Goal: Task Accomplishment & Management: Use online tool/utility

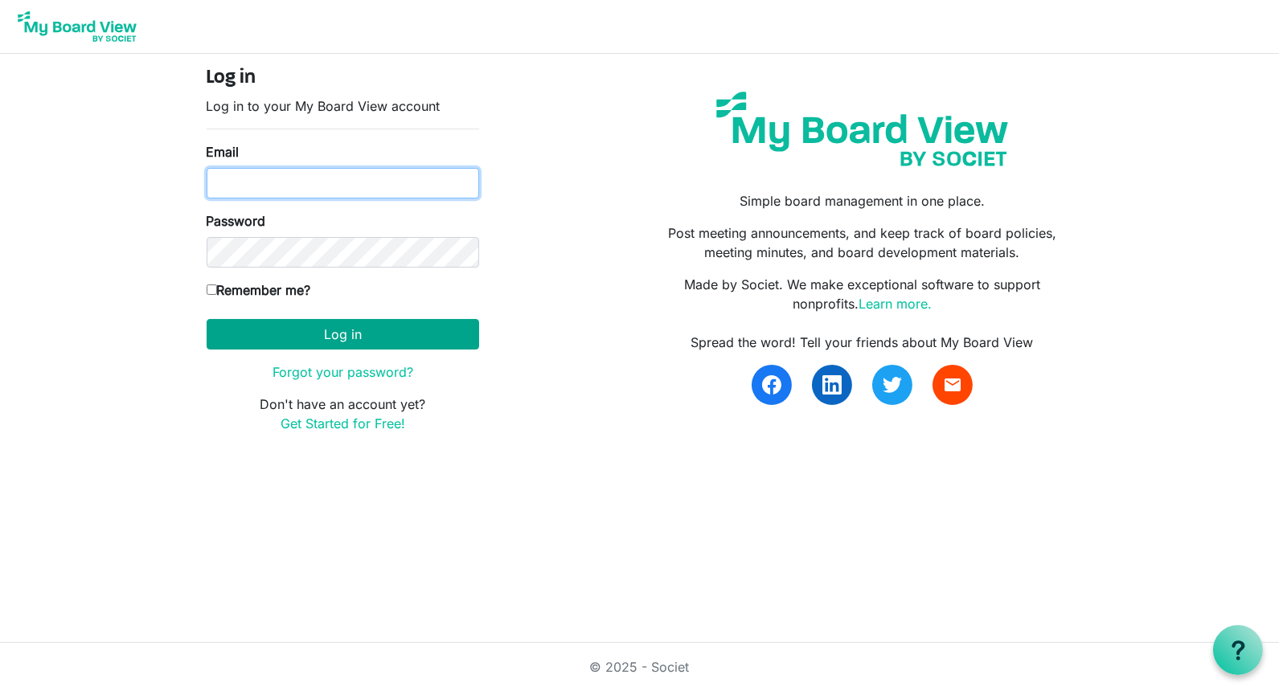
type input "Jessi@habitatsaltlake.org"
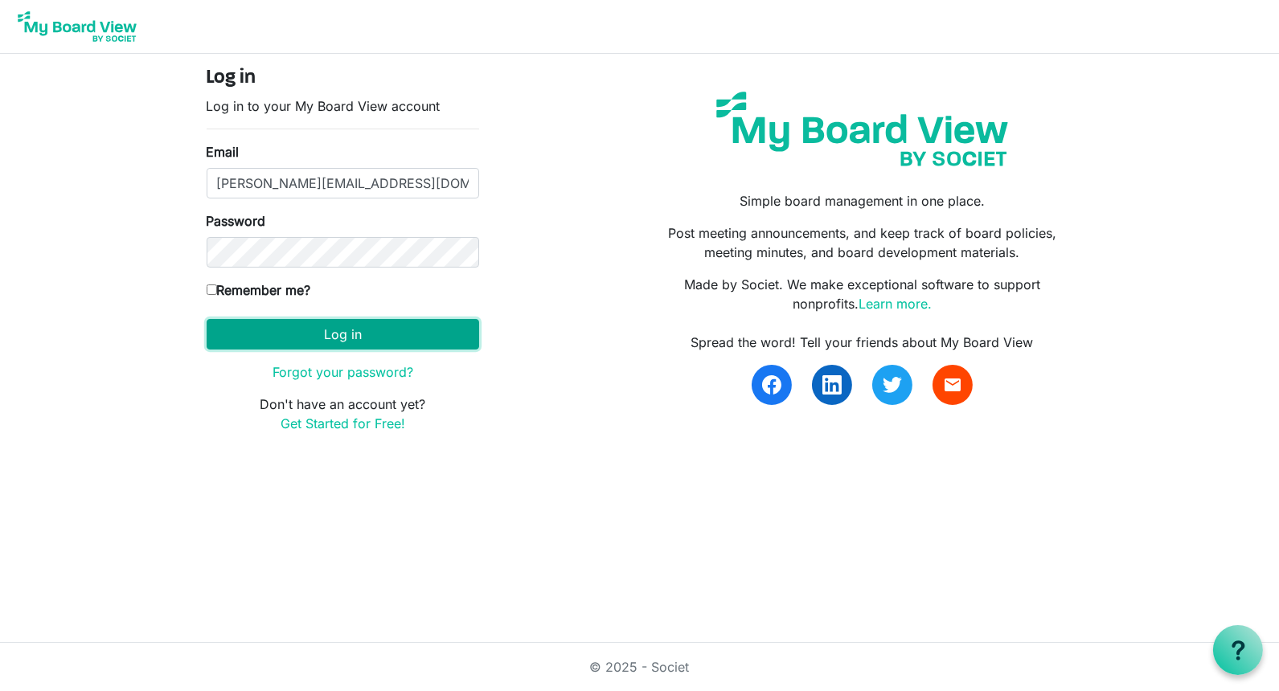
click at [316, 319] on button "Log in" at bounding box center [343, 334] width 273 height 31
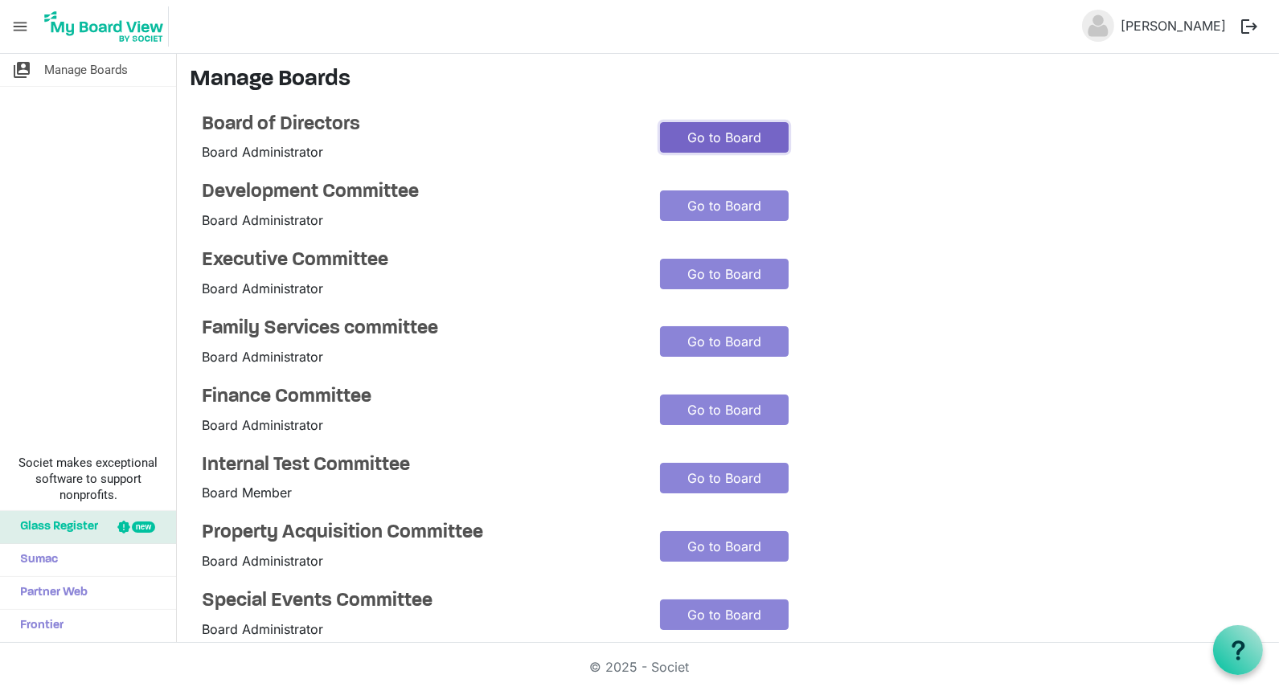
click at [704, 131] on link "Go to Board" at bounding box center [724, 137] width 129 height 31
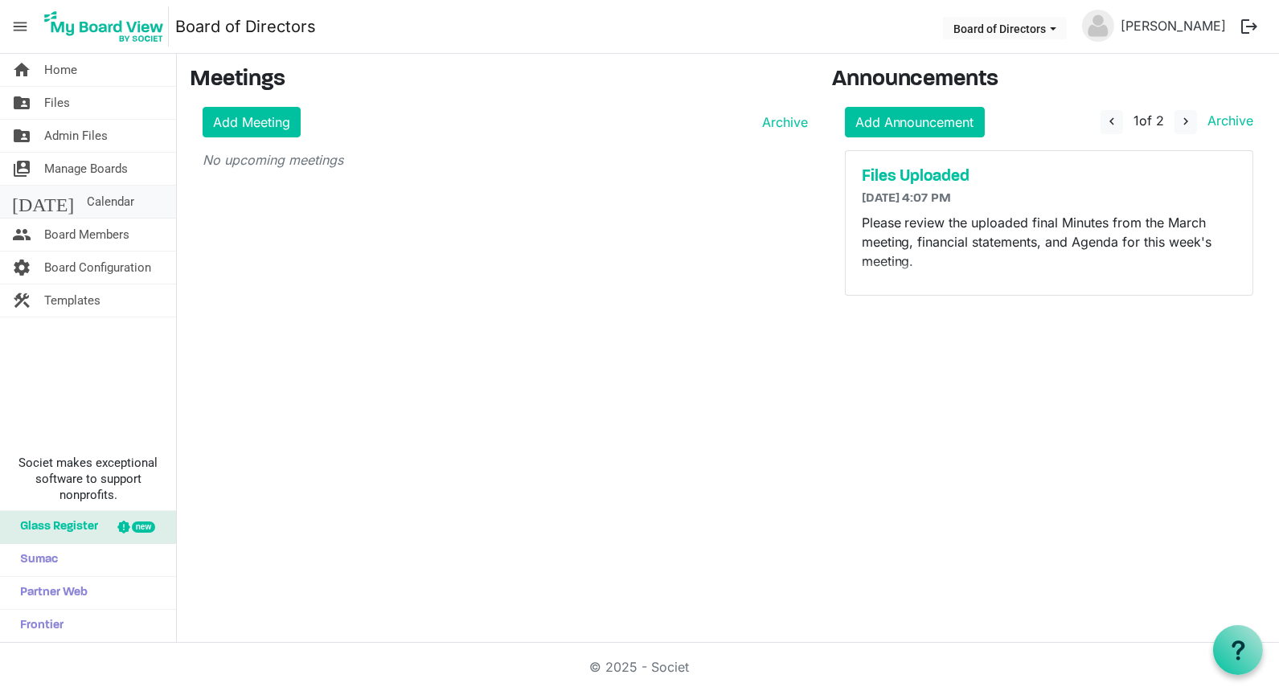
click at [87, 195] on span "Calendar" at bounding box center [110, 202] width 47 height 32
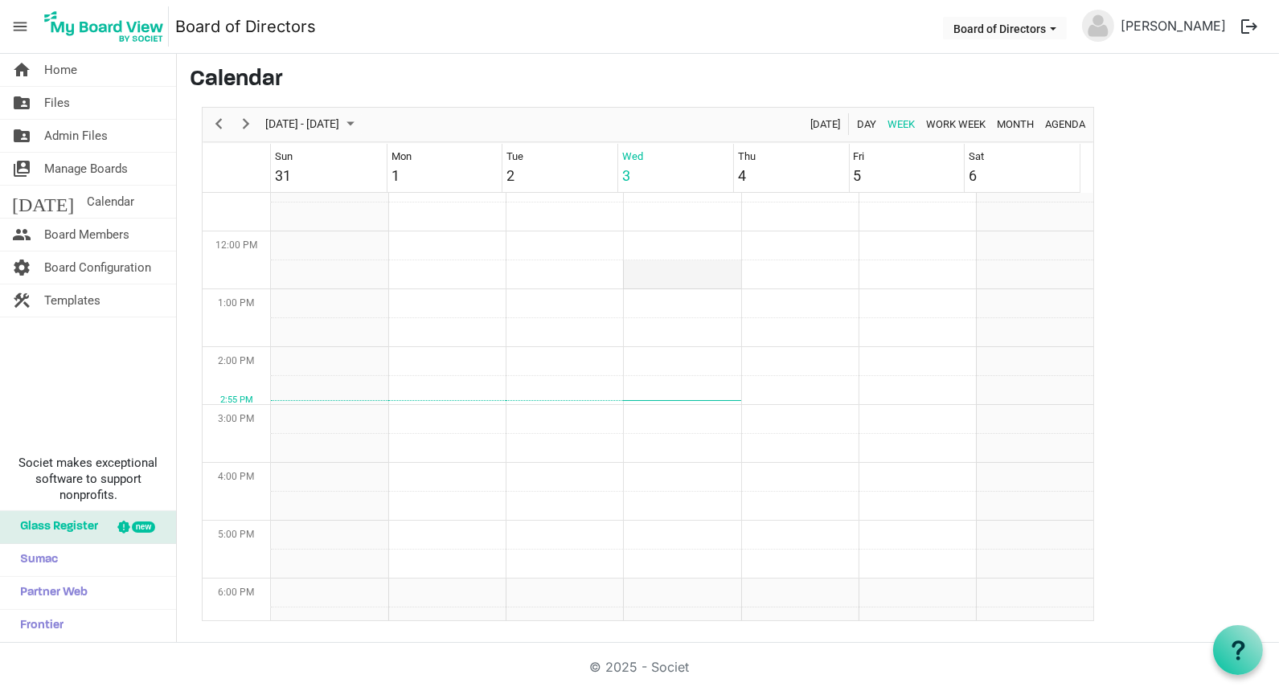
scroll to position [655, 0]
click at [1055, 23] on button "Board of Directors" at bounding box center [1005, 28] width 124 height 23
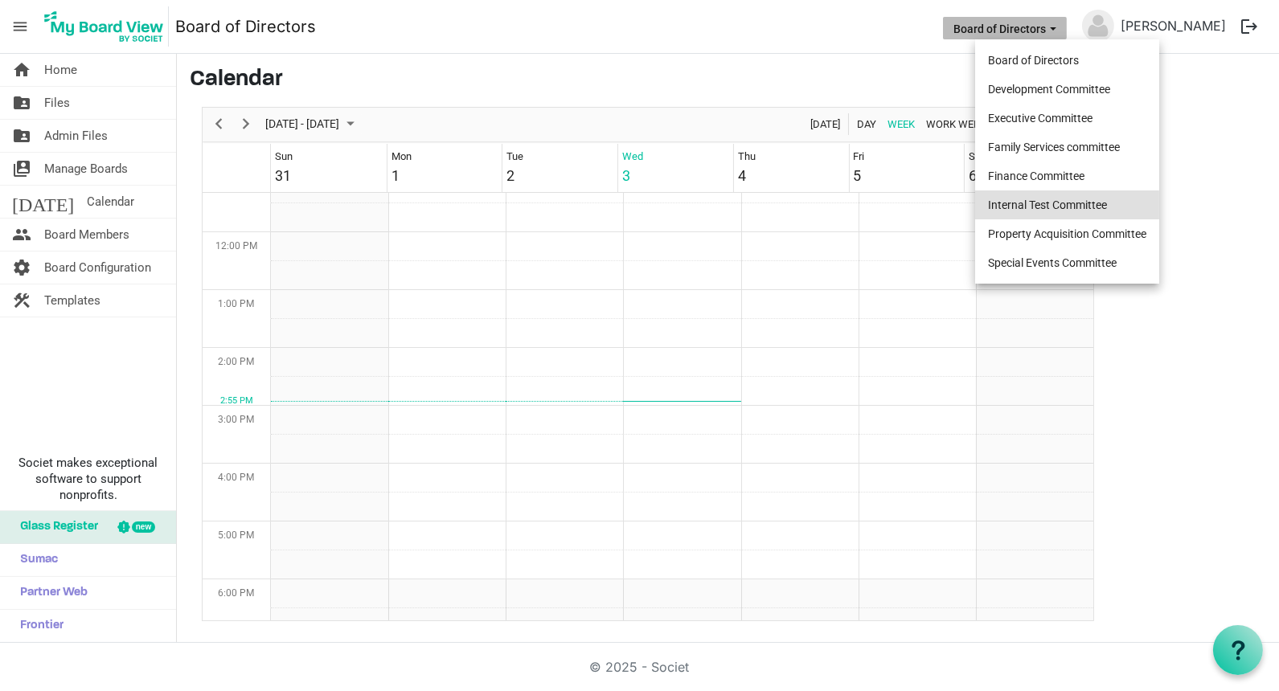
click at [1044, 199] on li "Internal Test Committee" at bounding box center [1067, 205] width 184 height 29
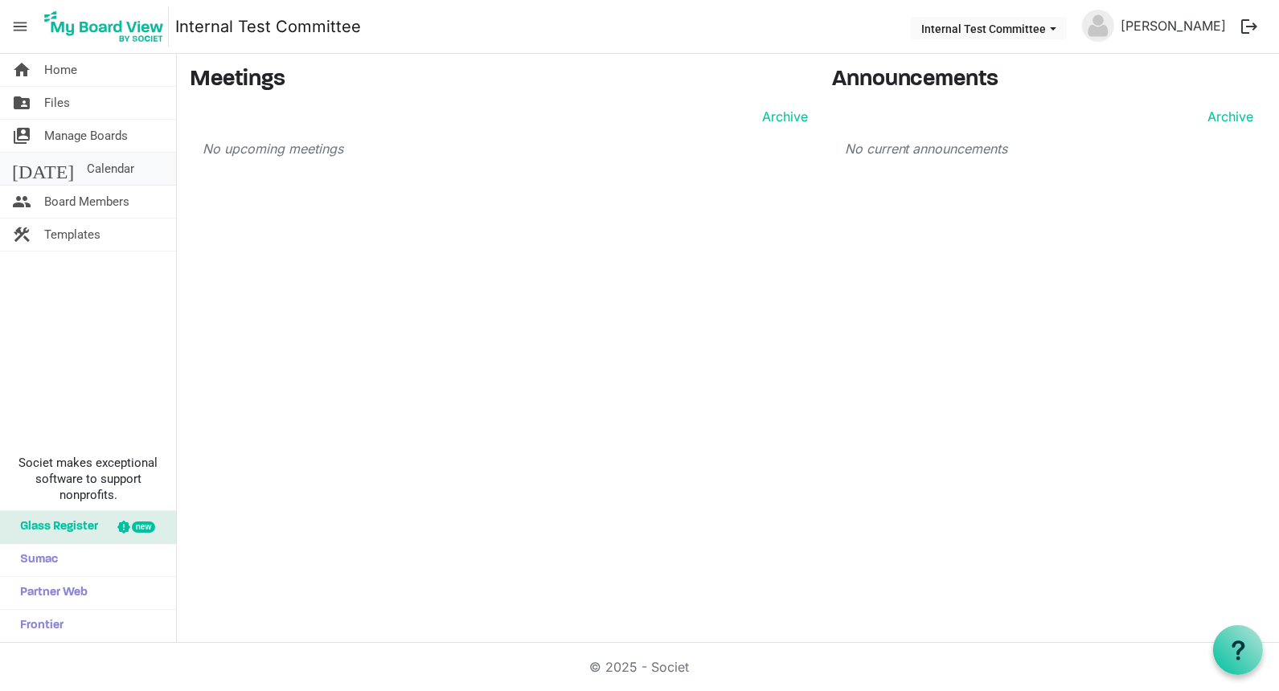
click at [87, 166] on span "Calendar" at bounding box center [110, 169] width 47 height 32
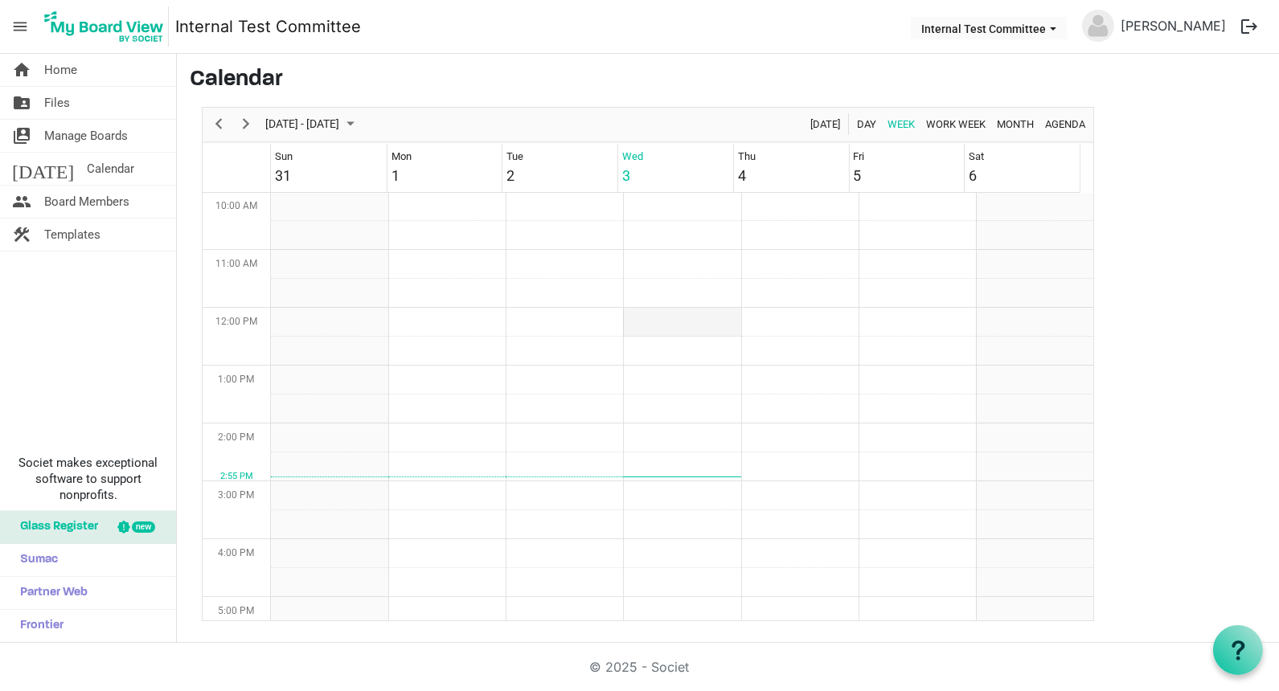
scroll to position [580, 0]
click at [651, 529] on td "Week of September 3, 2025" at bounding box center [681, 524] width 117 height 29
click at [687, 529] on td "Week of September 3, 2025" at bounding box center [681, 524] width 117 height 29
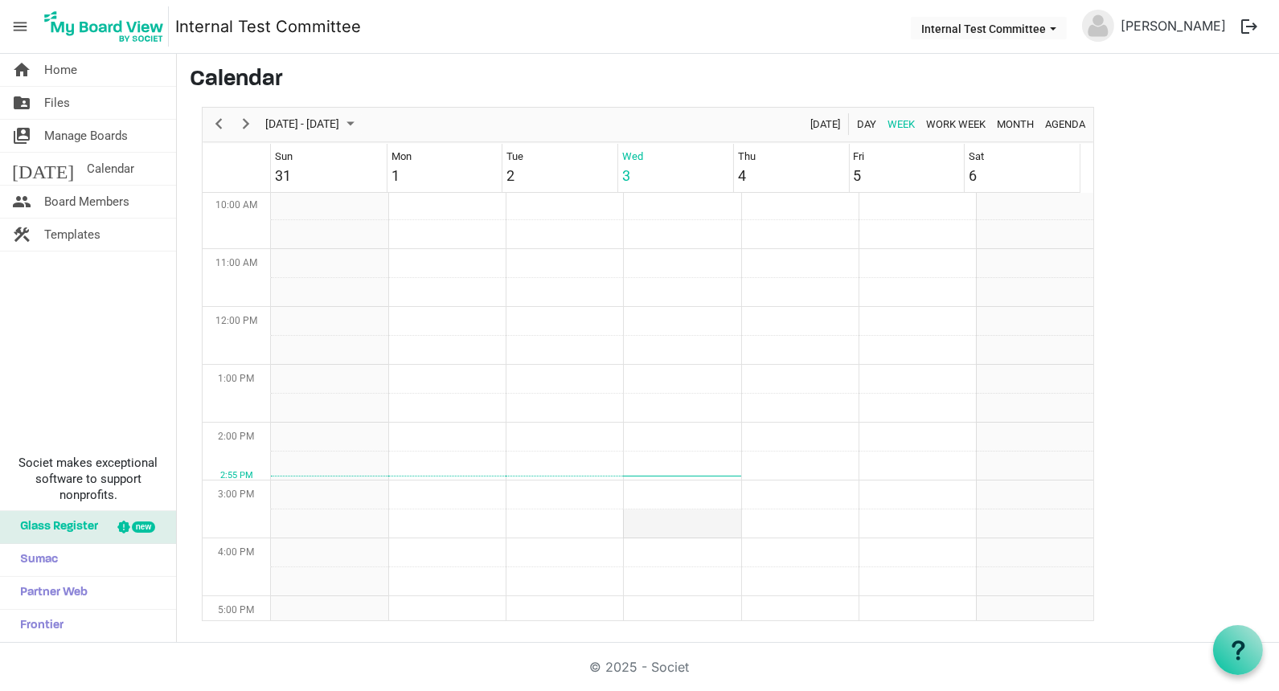
click at [687, 529] on td "Week of September 3, 2025" at bounding box center [681, 524] width 117 height 29
click at [707, 416] on td "Week of September 3, 2025" at bounding box center [681, 408] width 117 height 29
click at [1230, 646] on icon at bounding box center [1238, 651] width 20 height 20
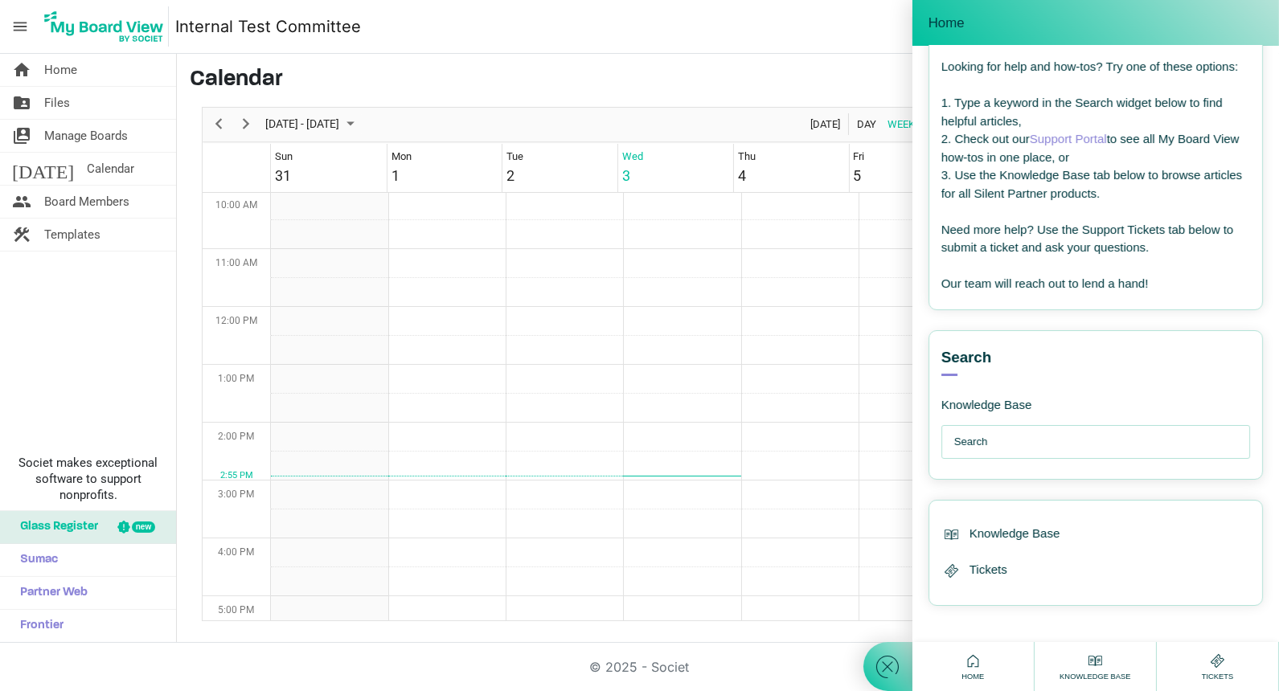
scroll to position [80, 0]
click at [973, 441] on input "text" at bounding box center [1099, 442] width 291 height 32
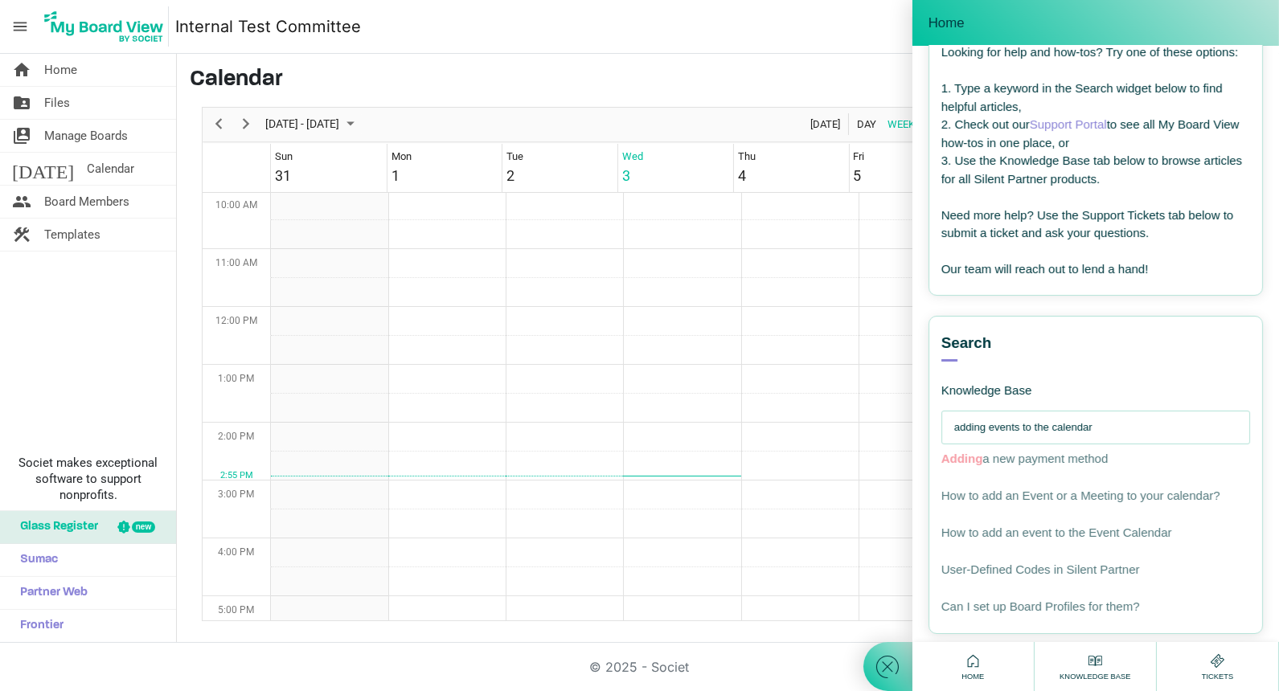
type input "adding events to the calendar"
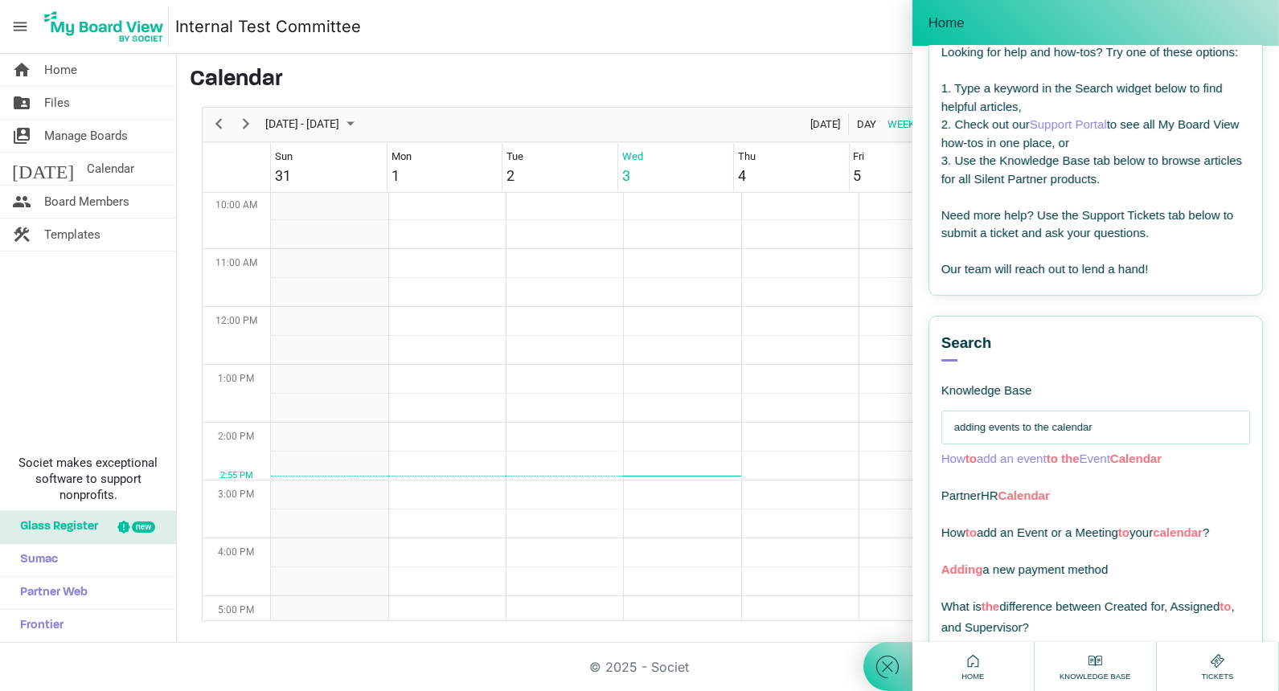
click at [981, 465] on span "How to add an event to the Event Calendar" at bounding box center [1051, 459] width 220 height 14
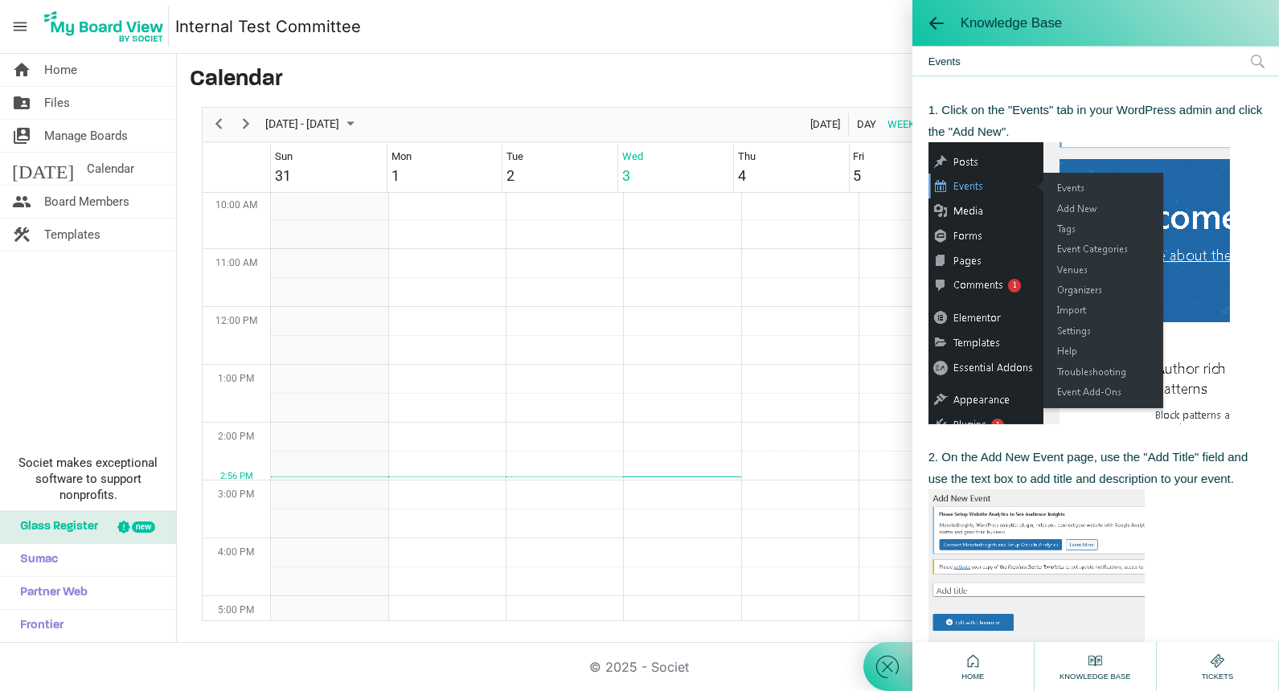
scroll to position [141, 0]
click at [777, 44] on nav "menu Internal Test Committee Internal Test Committee Jessi Eagan logout" at bounding box center [639, 27] width 1279 height 54
click at [933, 26] on span at bounding box center [936, 23] width 16 height 16
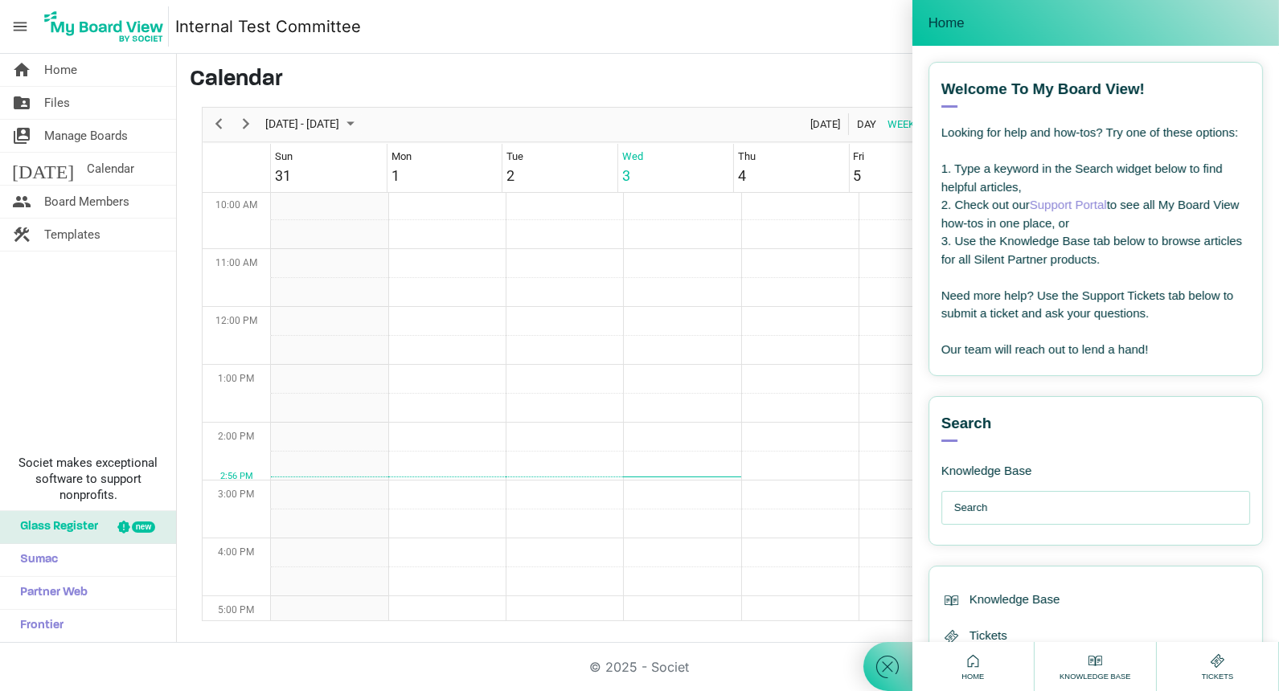
click at [833, 47] on nav "menu Internal Test Committee Internal Test Committee Jessi Eagan logout" at bounding box center [639, 27] width 1279 height 54
click at [878, 17] on div at bounding box center [887, 345] width 49 height 691
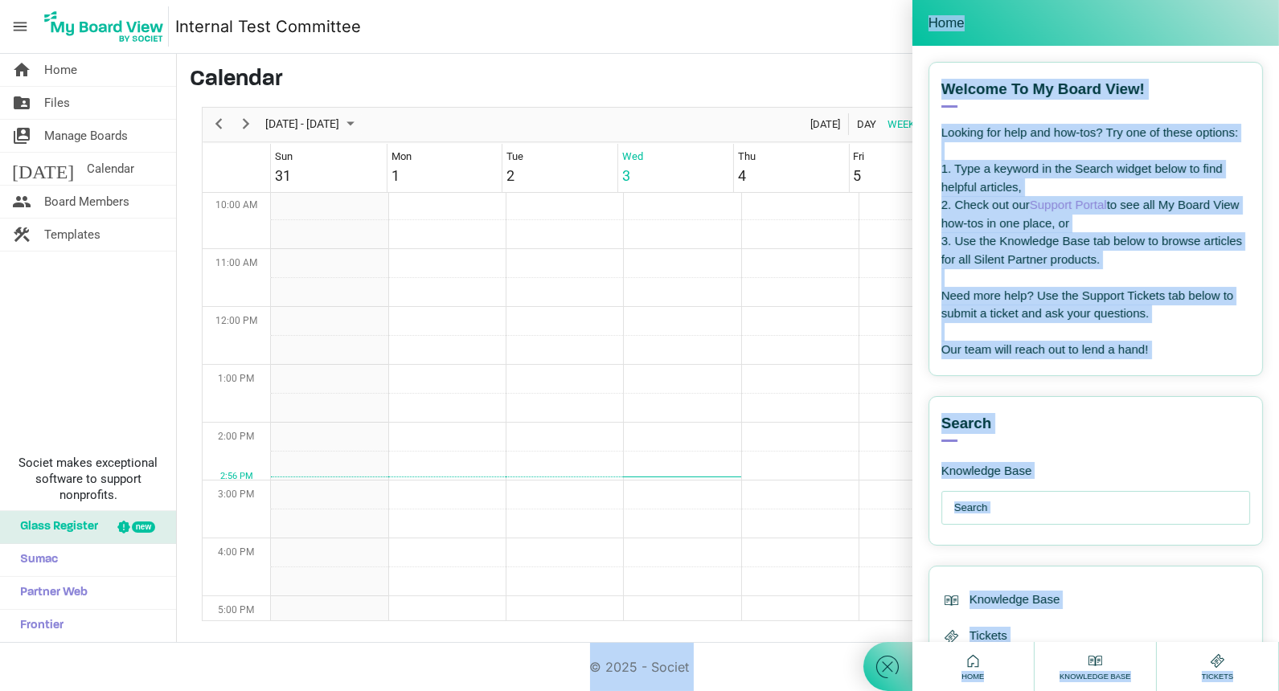
drag, startPoint x: 878, startPoint y: 17, endPoint x: 1250, endPoint y: 737, distance: 810.7
click at [1250, 691] on html "menu Internal Test Committee Internal Test Committee Jessi Eagan logout home Ho…" at bounding box center [639, 345] width 1279 height 691
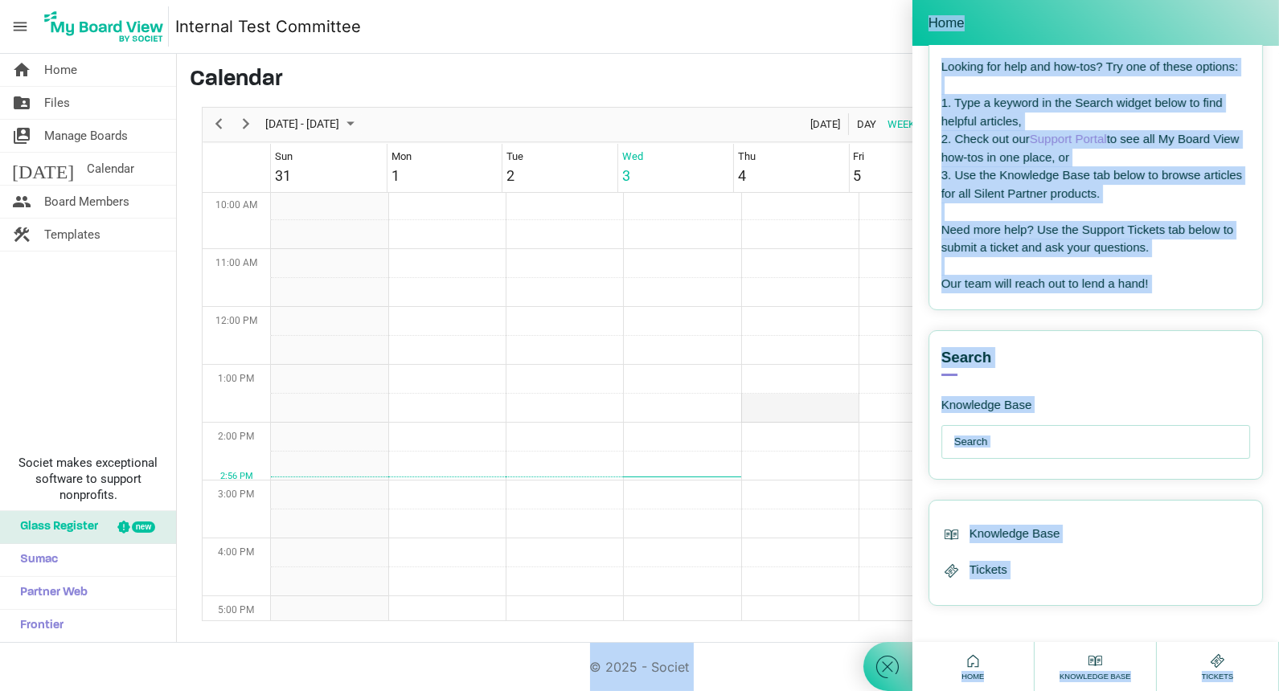
click at [846, 403] on td "Week of September 3, 2025" at bounding box center [799, 408] width 117 height 29
click at [842, 146] on td "Thu 4" at bounding box center [791, 168] width 116 height 48
drag, startPoint x: 842, startPoint y: 146, endPoint x: 1039, endPoint y: 75, distance: 210.3
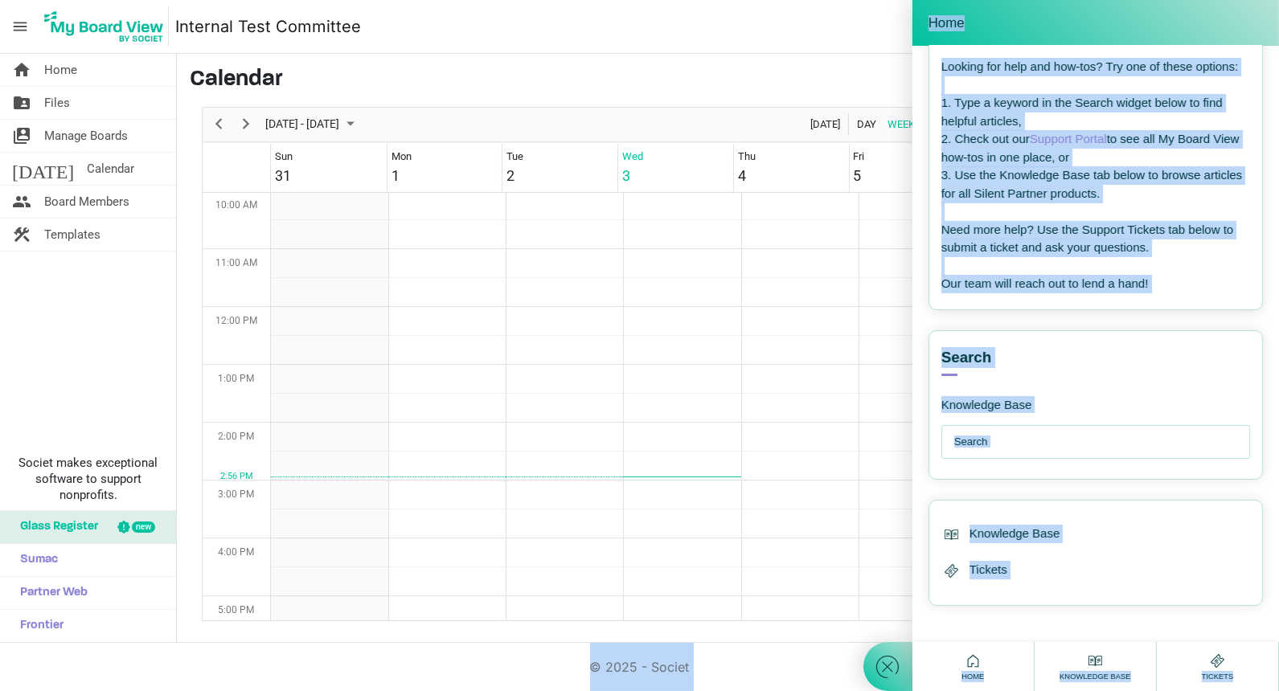
click at [1039, 75] on body "menu Internal Test Committee Internal Test Committee Jessi Eagan logout home Ho…" at bounding box center [639, 321] width 1279 height 643
click at [1095, 432] on input "text" at bounding box center [1099, 442] width 291 height 32
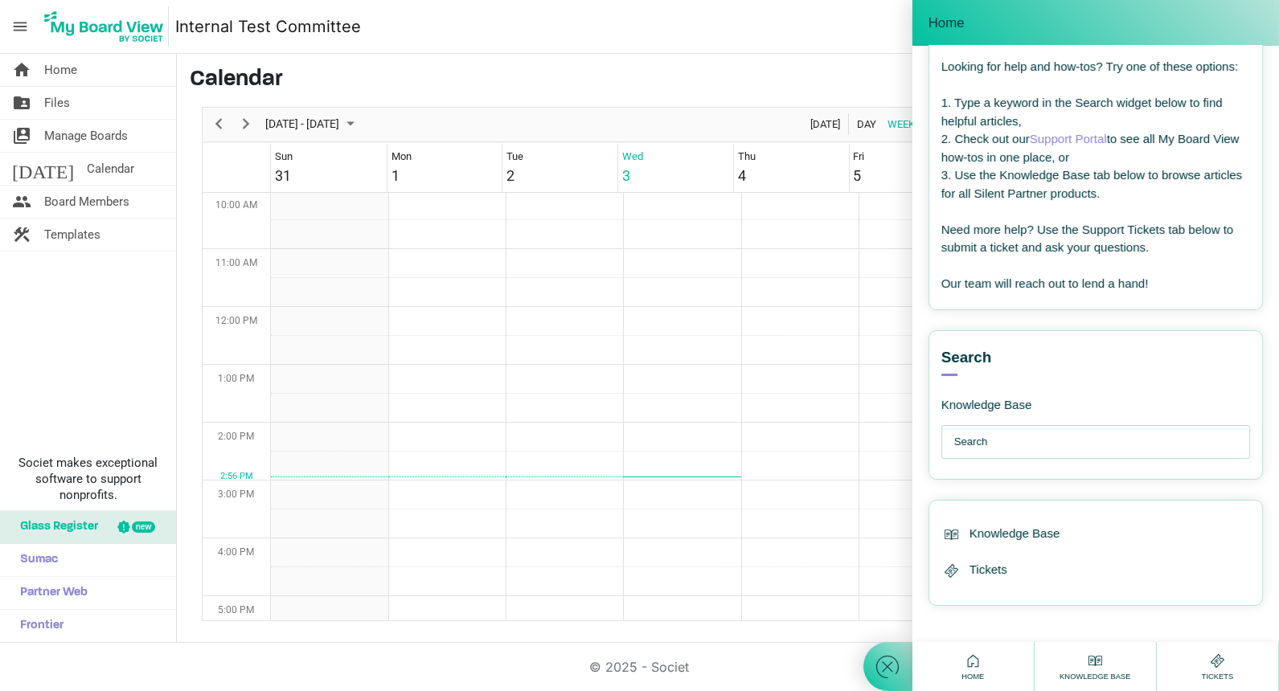
click at [982, 661] on icon at bounding box center [973, 661] width 20 height 20
click at [883, 669] on icon at bounding box center [887, 667] width 29 height 29
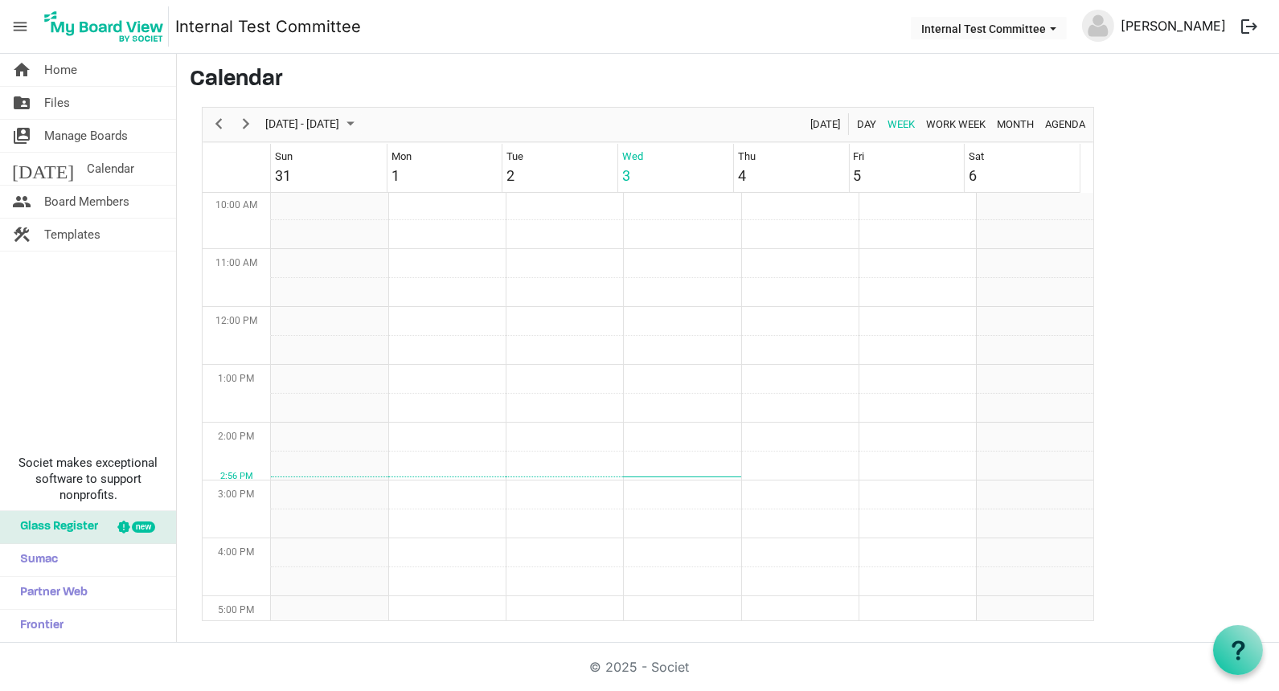
click at [1174, 27] on link "[PERSON_NAME]" at bounding box center [1173, 26] width 118 height 32
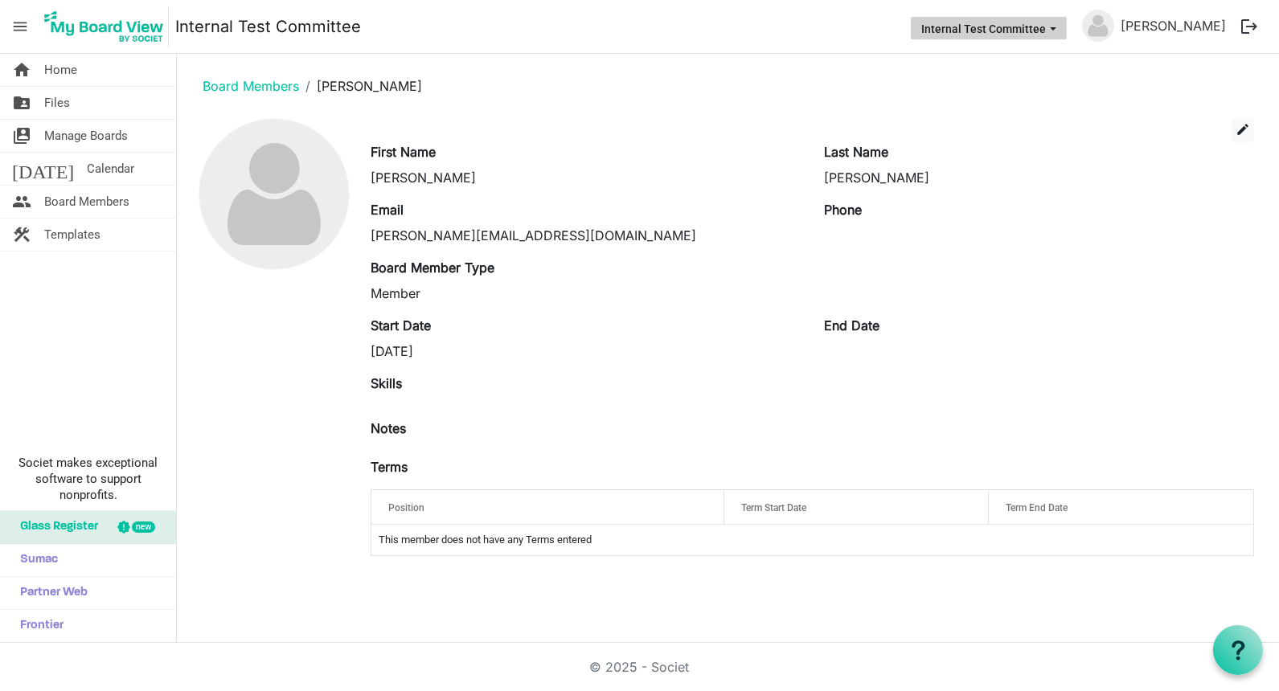
click at [983, 27] on button "Internal Test Committee" at bounding box center [989, 28] width 156 height 23
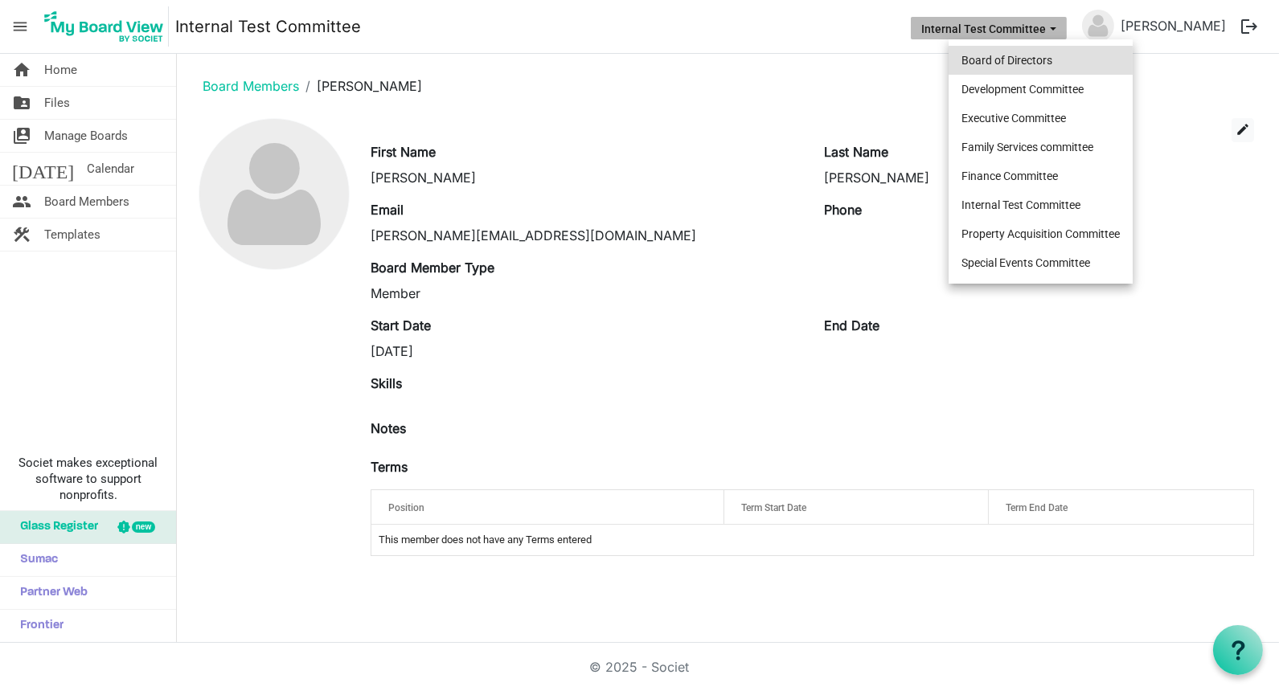
click at [995, 55] on li "Board of Directors" at bounding box center [1041, 60] width 184 height 29
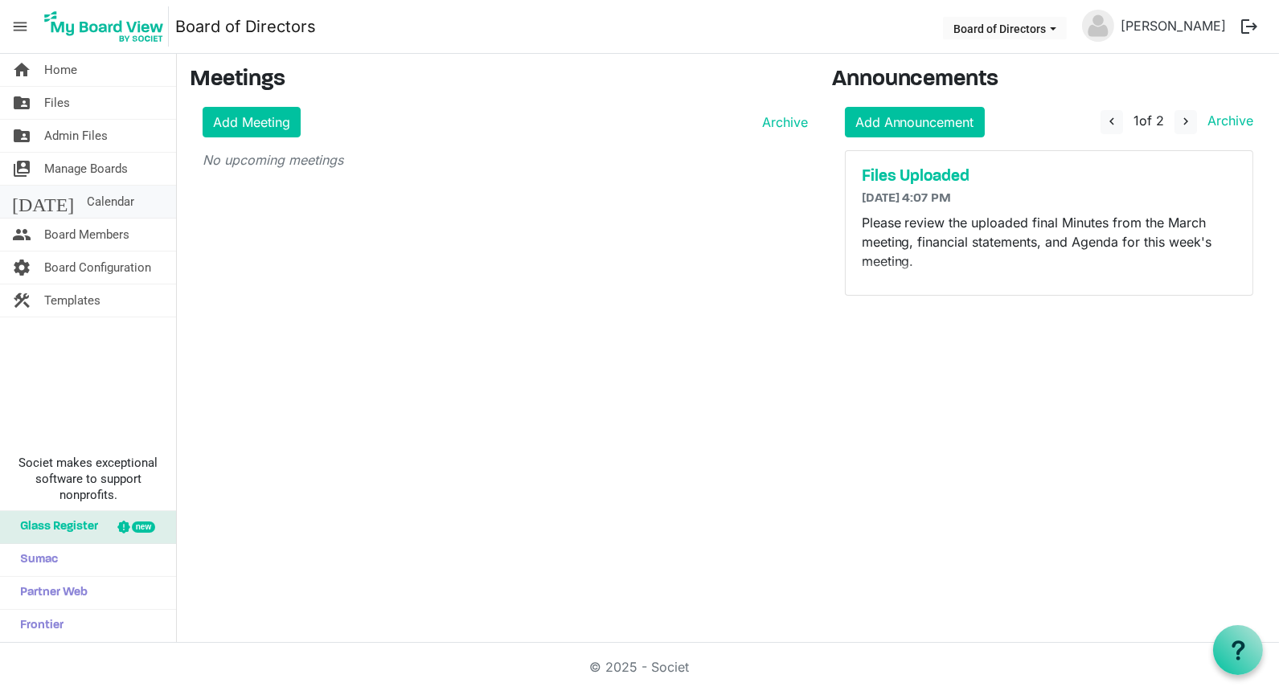
click at [87, 199] on span "Calendar" at bounding box center [110, 202] width 47 height 32
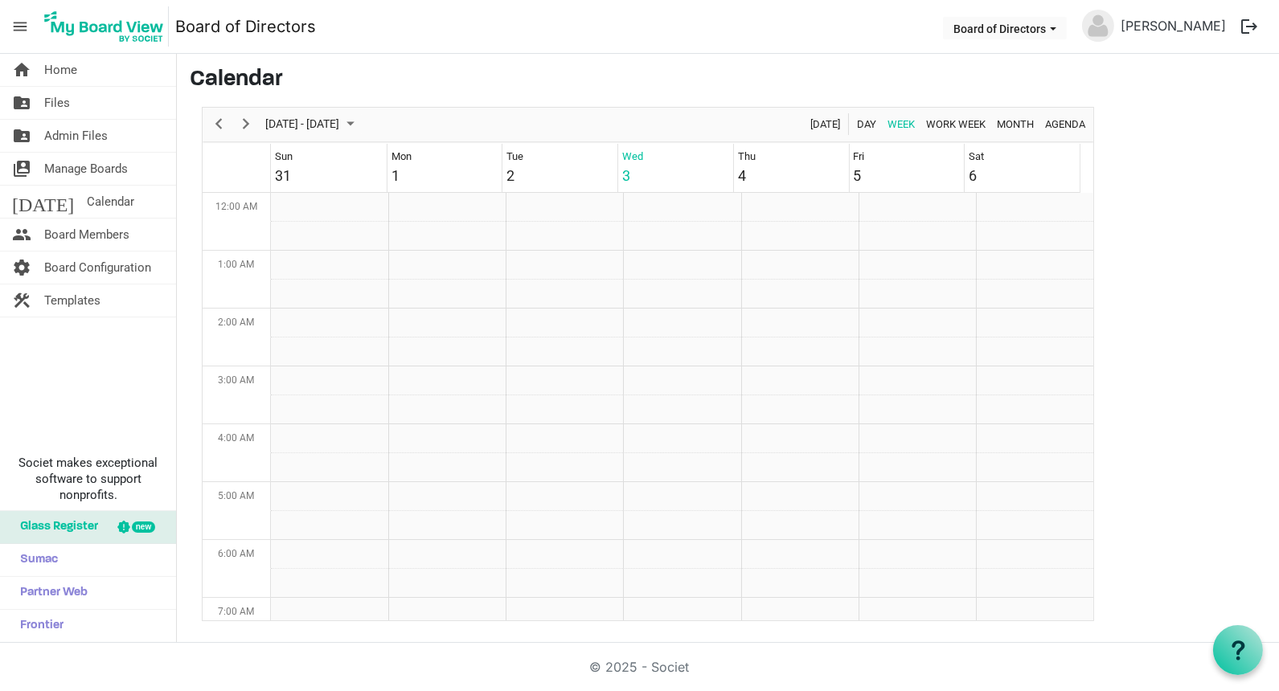
scroll to position [520, 0]
click at [647, 551] on td "Week of September 3, 2025" at bounding box center [681, 555] width 117 height 29
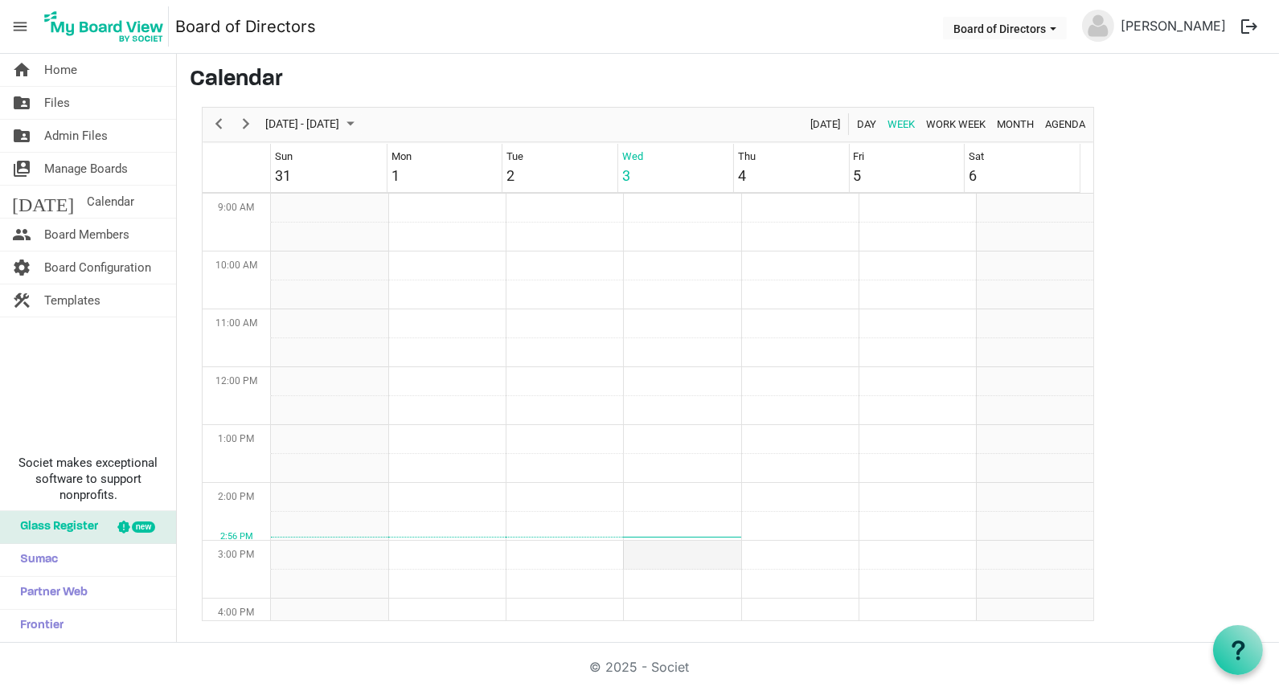
click at [647, 551] on td "Week of September 3, 2025" at bounding box center [681, 555] width 117 height 29
click at [73, 235] on span "Board Members" at bounding box center [86, 235] width 85 height 32
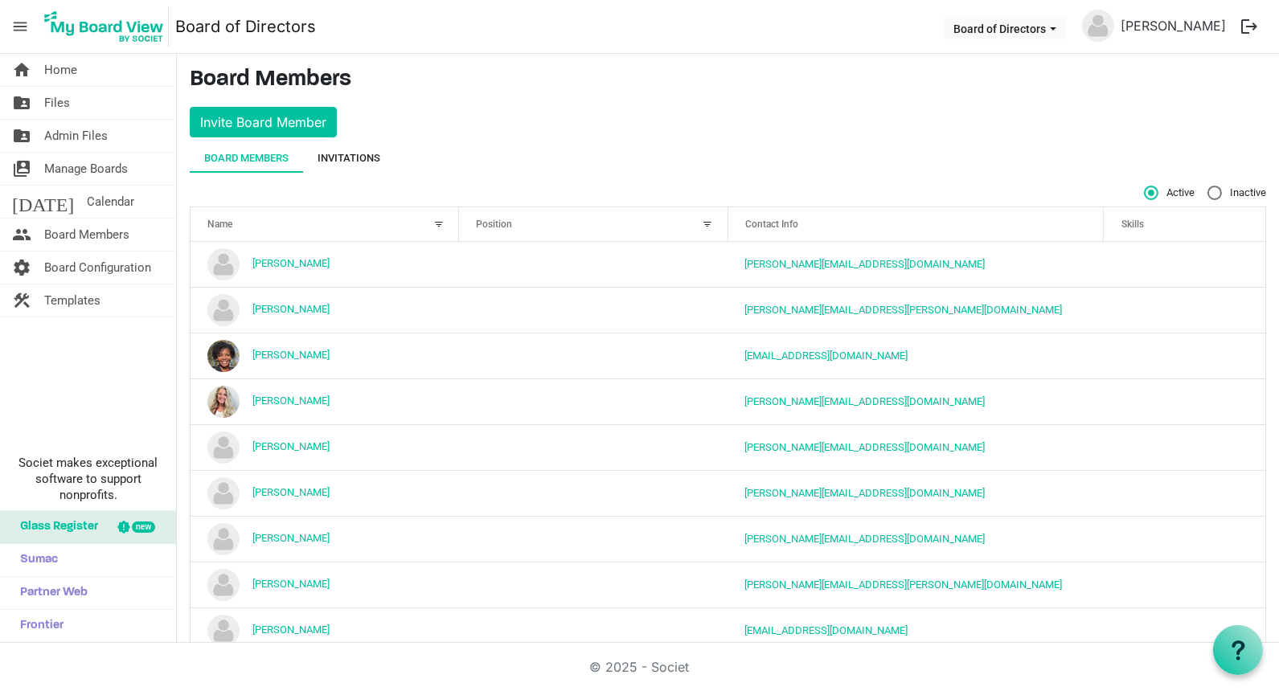
click at [359, 155] on div "Invitations" at bounding box center [349, 158] width 63 height 16
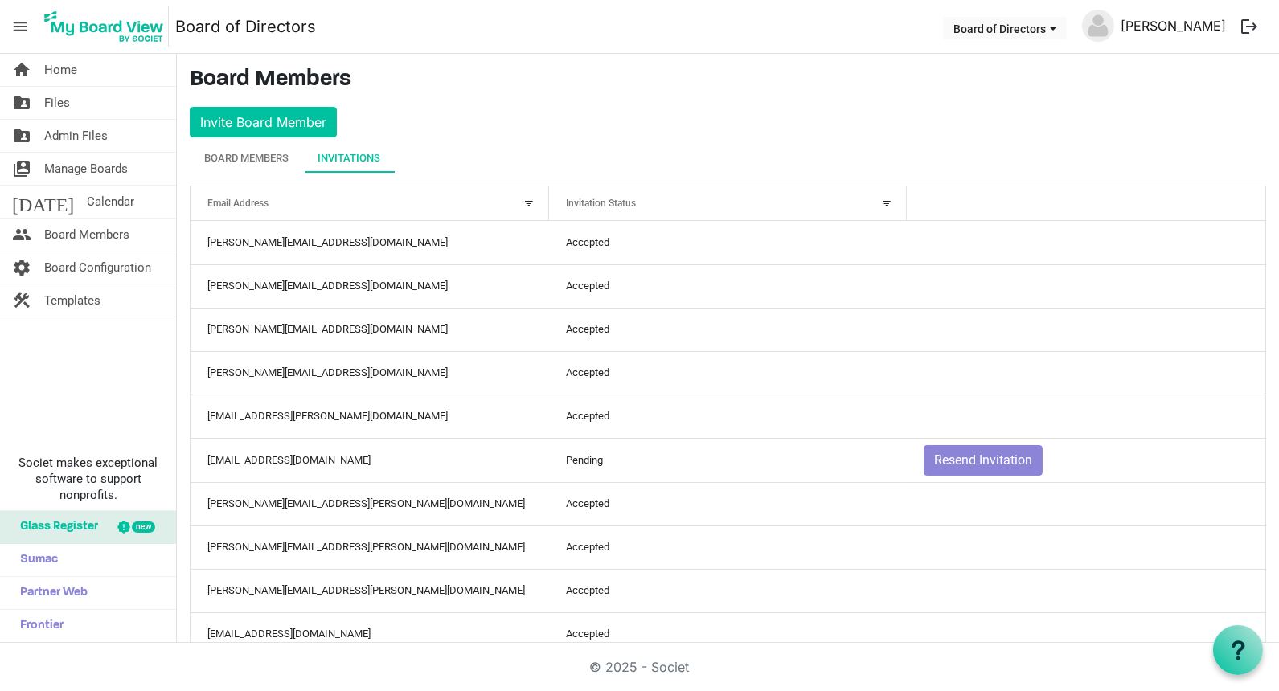
click at [1172, 26] on link "[PERSON_NAME]" at bounding box center [1173, 26] width 118 height 32
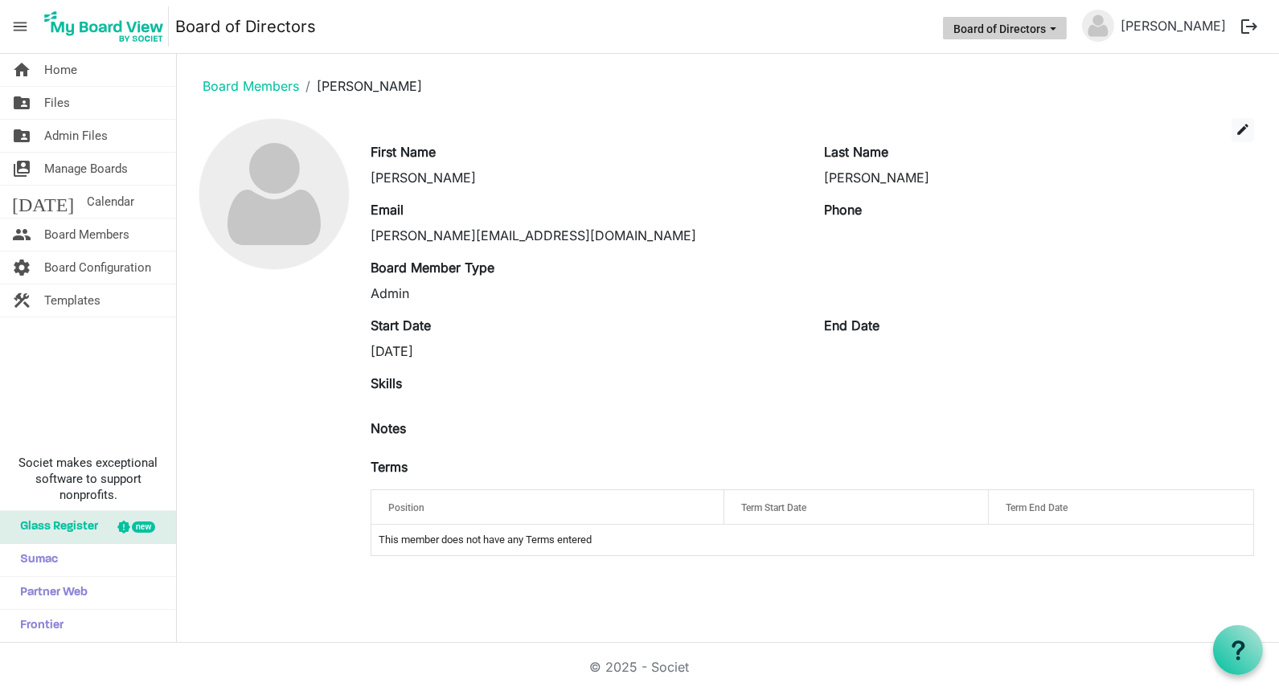
click at [1027, 34] on button "Board of Directors" at bounding box center [1005, 28] width 124 height 23
click at [598, 45] on nav "menu Board of Directors Board of Directors Jessi Eagan logout" at bounding box center [639, 27] width 1279 height 54
click at [141, 25] on img at bounding box center [103, 26] width 129 height 40
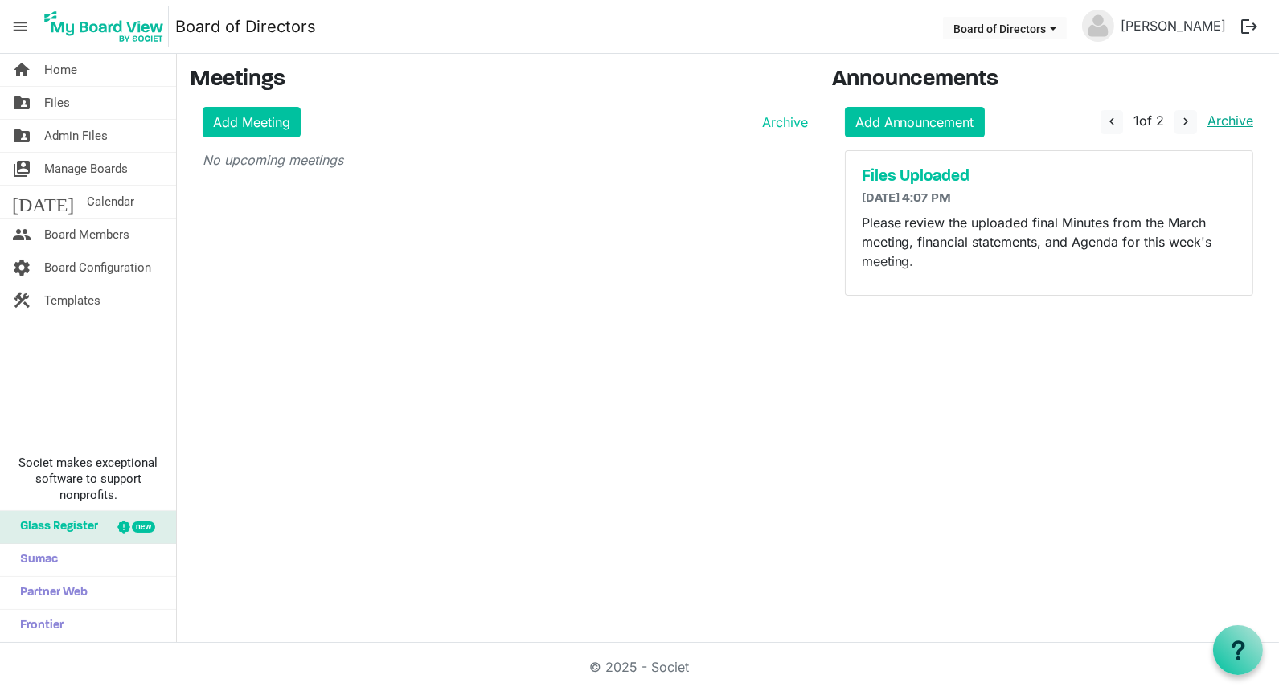
click at [1216, 118] on link "Archive" at bounding box center [1227, 121] width 52 height 16
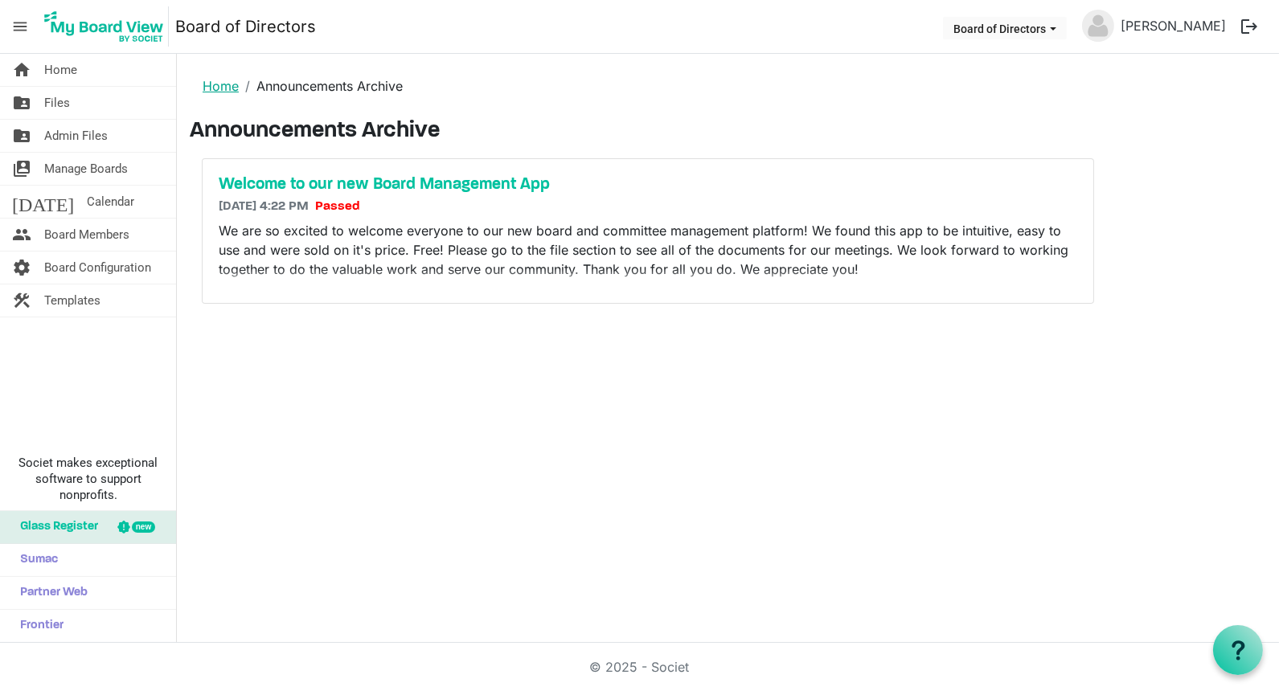
click at [221, 82] on link "Home" at bounding box center [221, 86] width 36 height 16
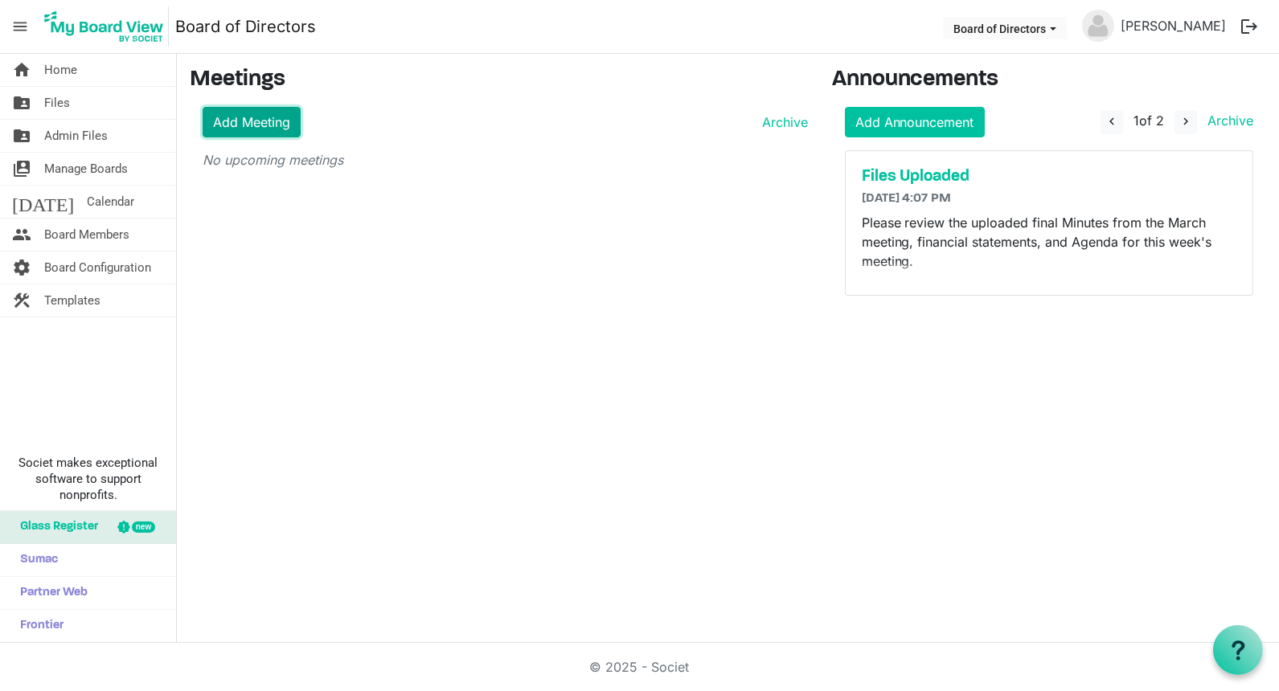
click at [273, 117] on link "Add Meeting" at bounding box center [252, 122] width 98 height 31
